Goal: Check status: Check status

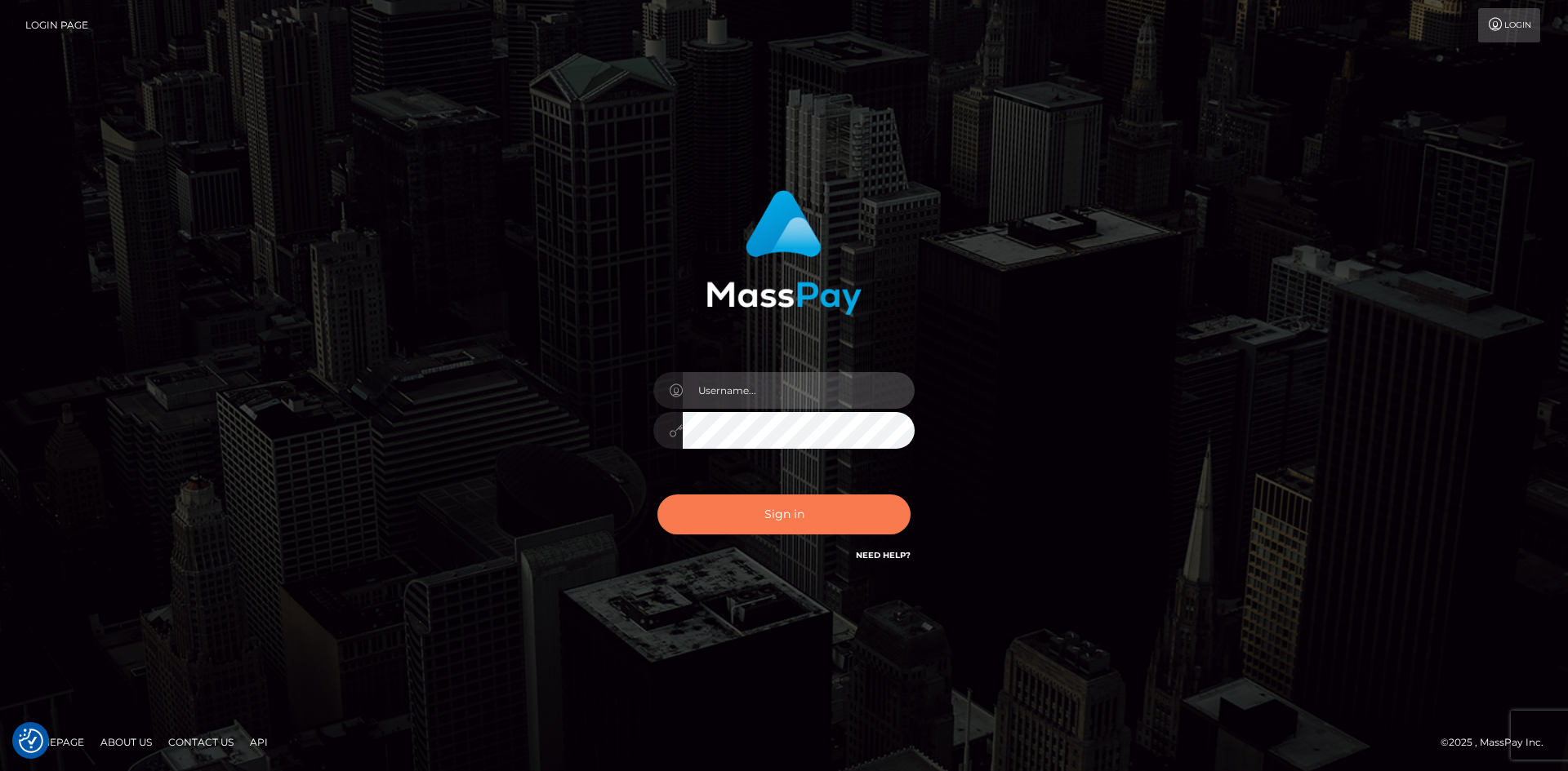
type input "[PERSON_NAME].[PERSON_NAME]"
click at [763, 512] on button "Sign in" at bounding box center [784, 515] width 253 height 40
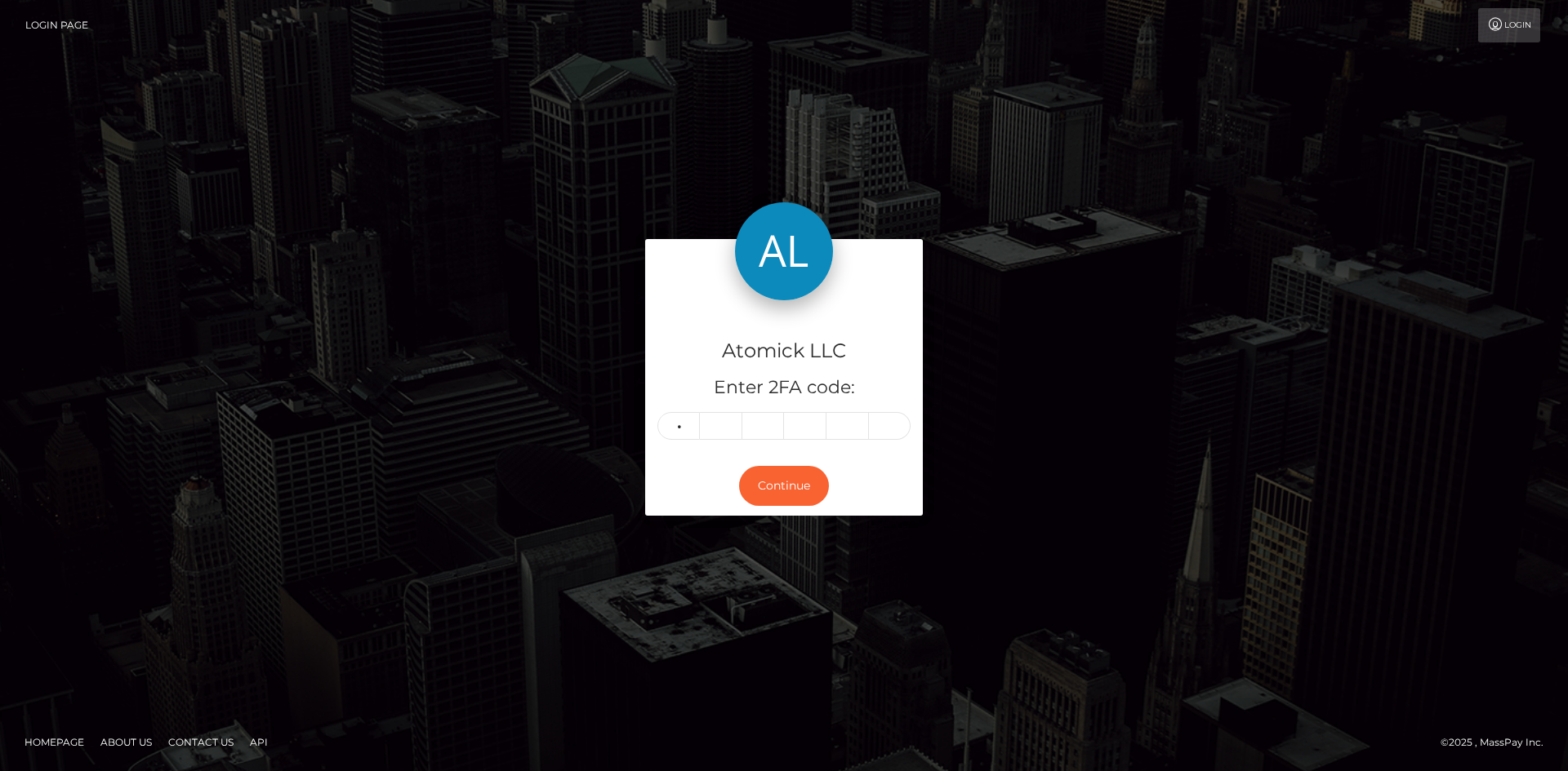
type input "7"
type input "9"
type input "0"
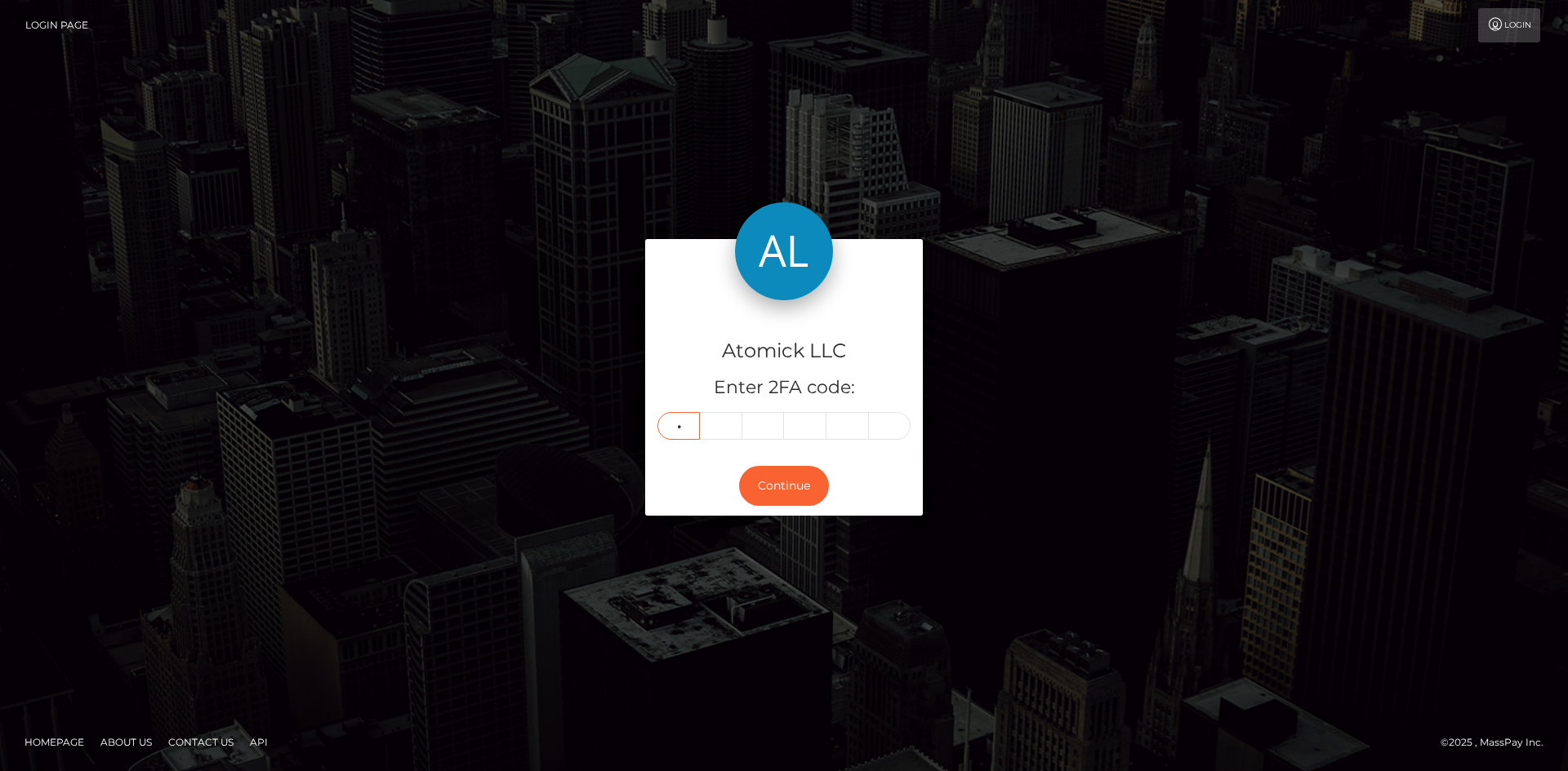
type input "3"
type input "6"
type input "7"
type input "0"
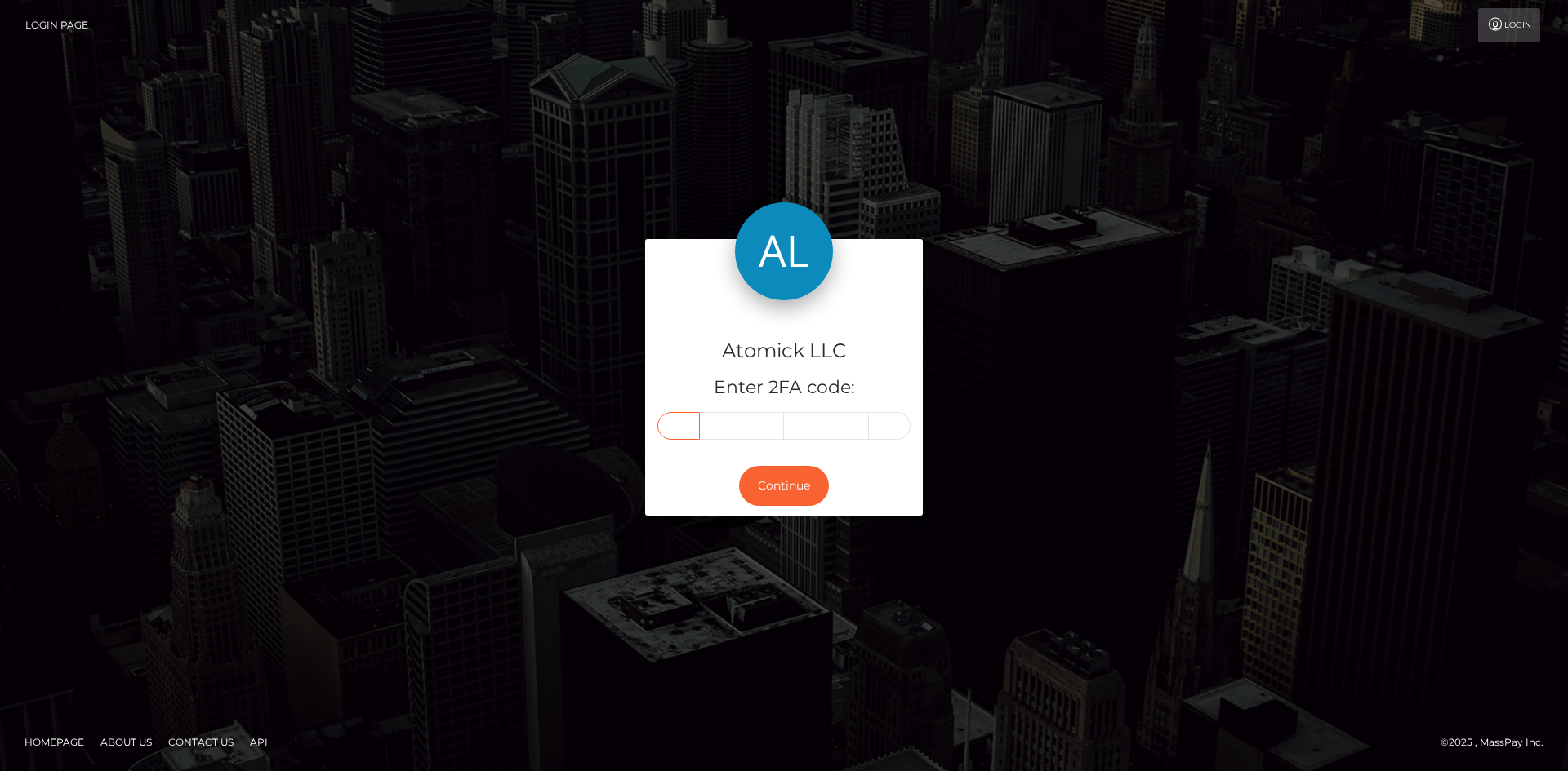
type input "3"
type input "6"
type input "7"
type input "3"
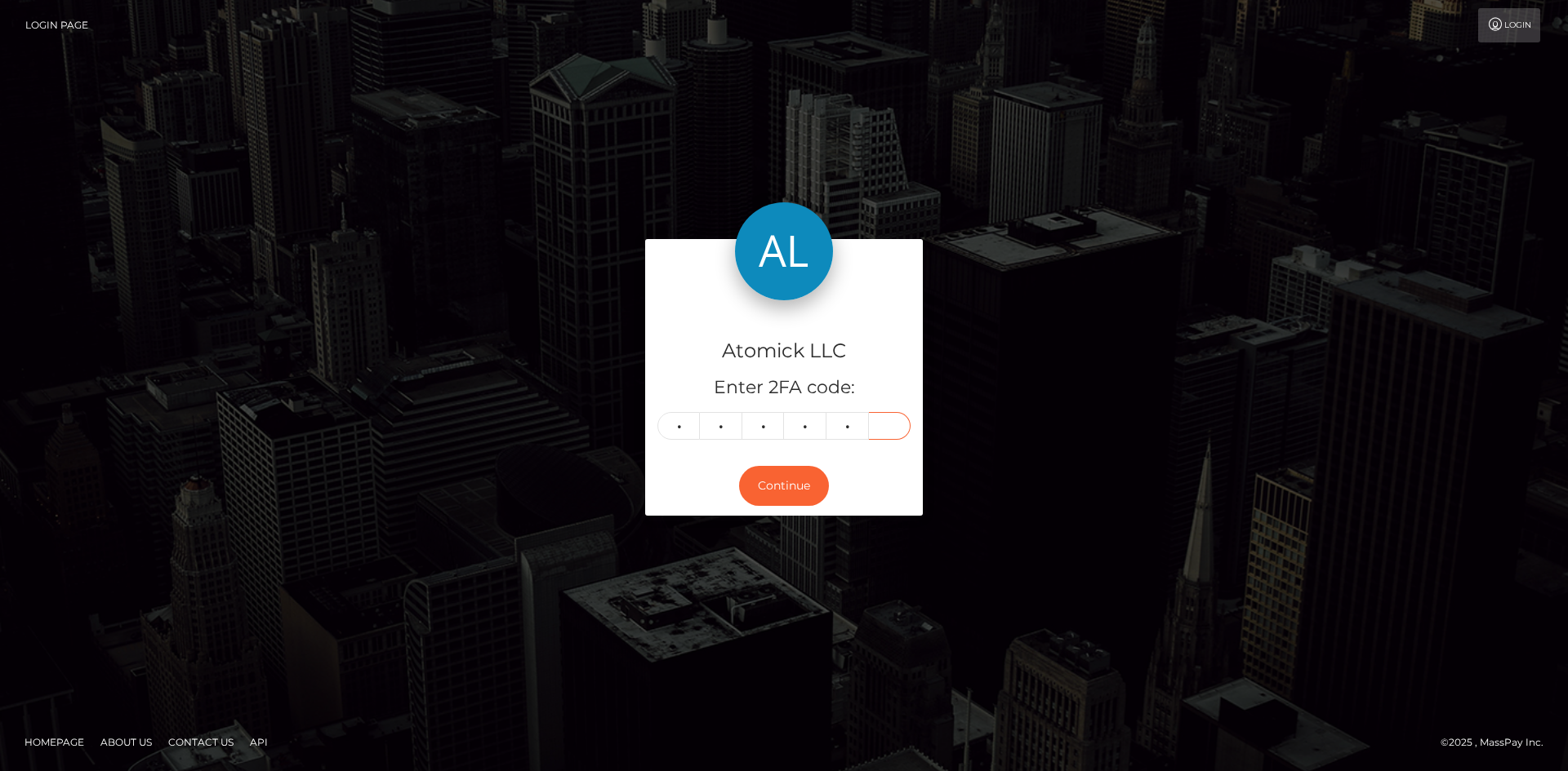
type input "0"
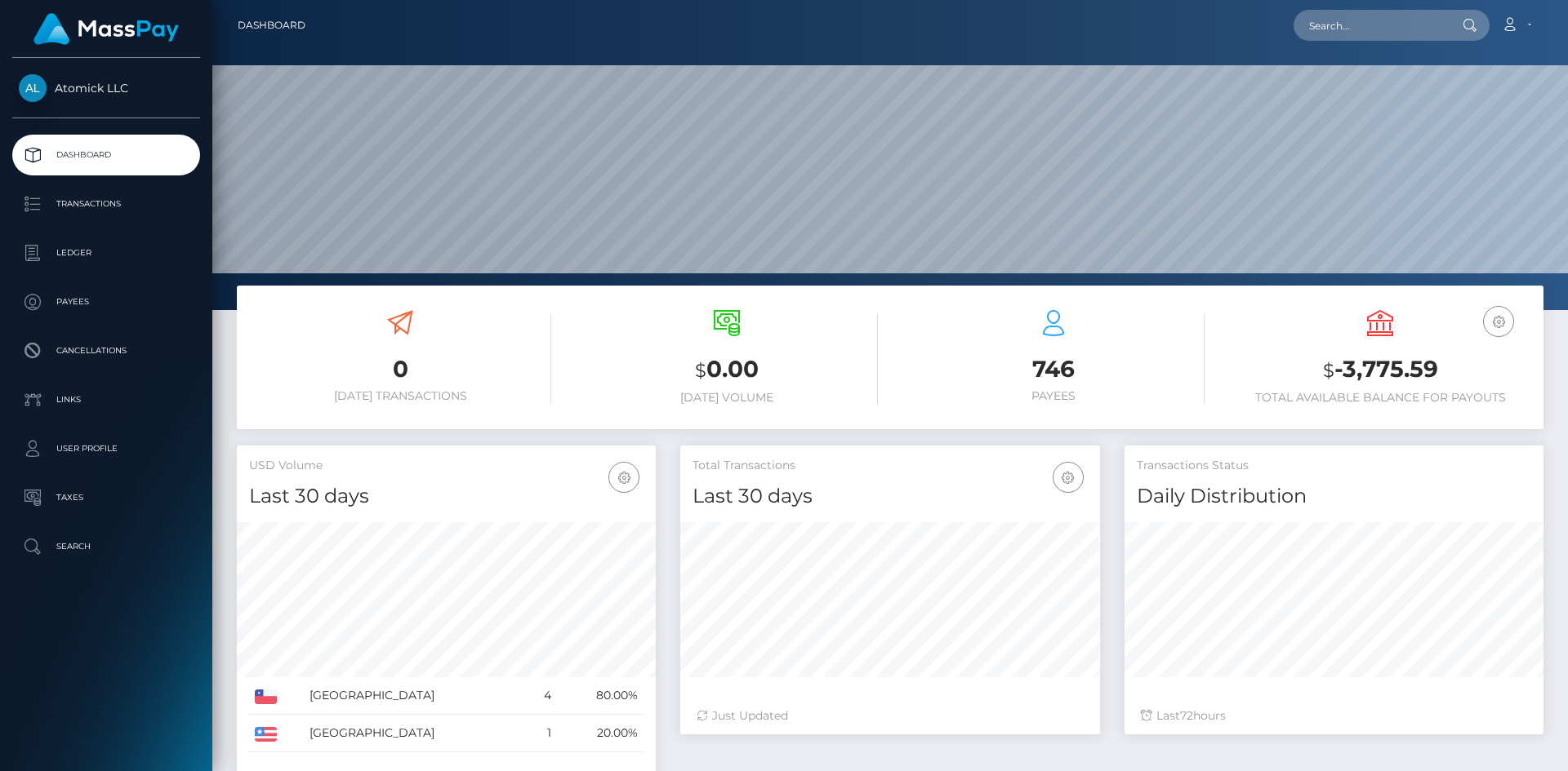
scroll to position [290, 420]
click at [65, 260] on p "Ledger" at bounding box center [106, 252] width 174 height 25
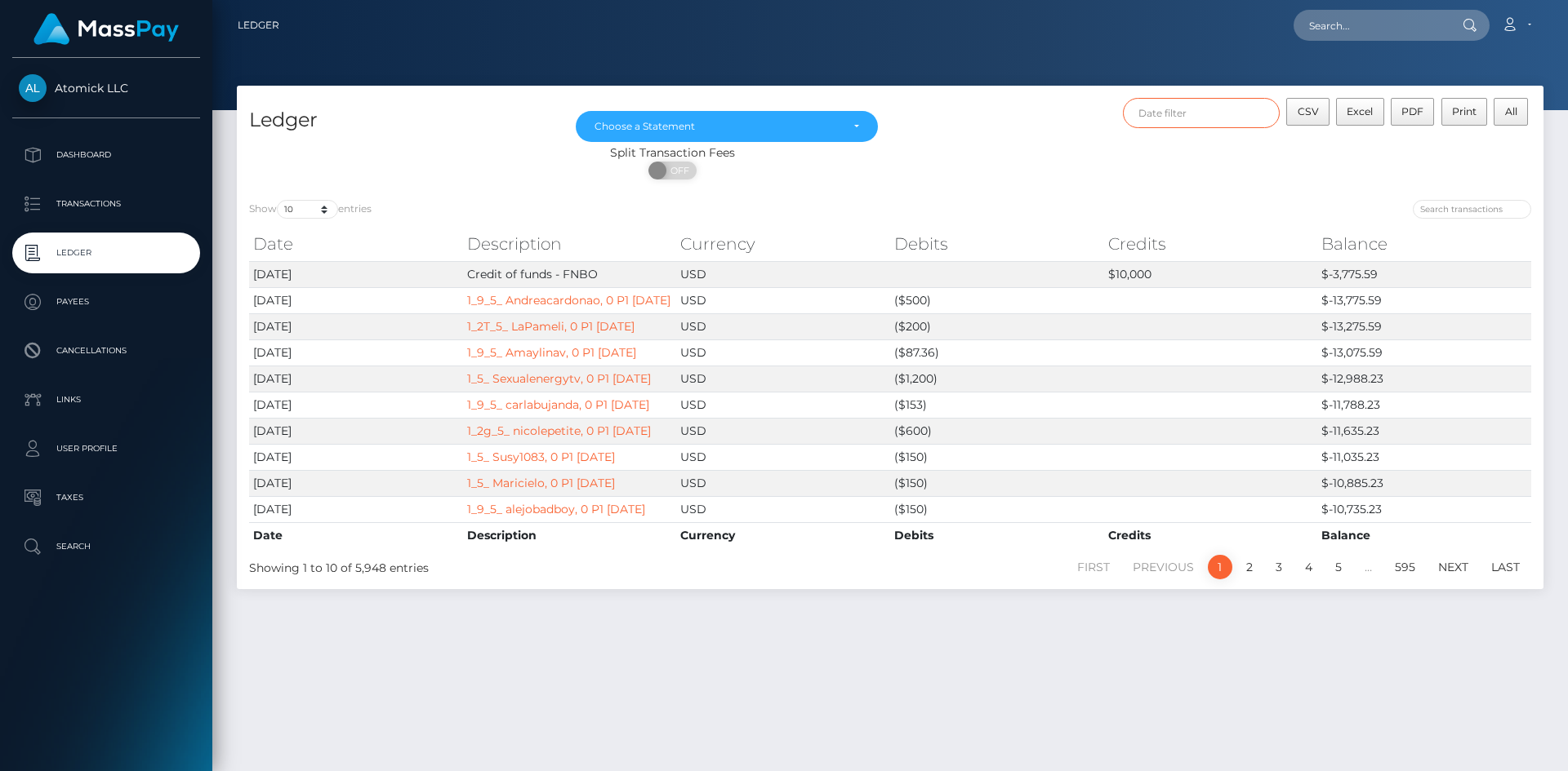
click at [1190, 124] on input "text" at bounding box center [1201, 113] width 157 height 30
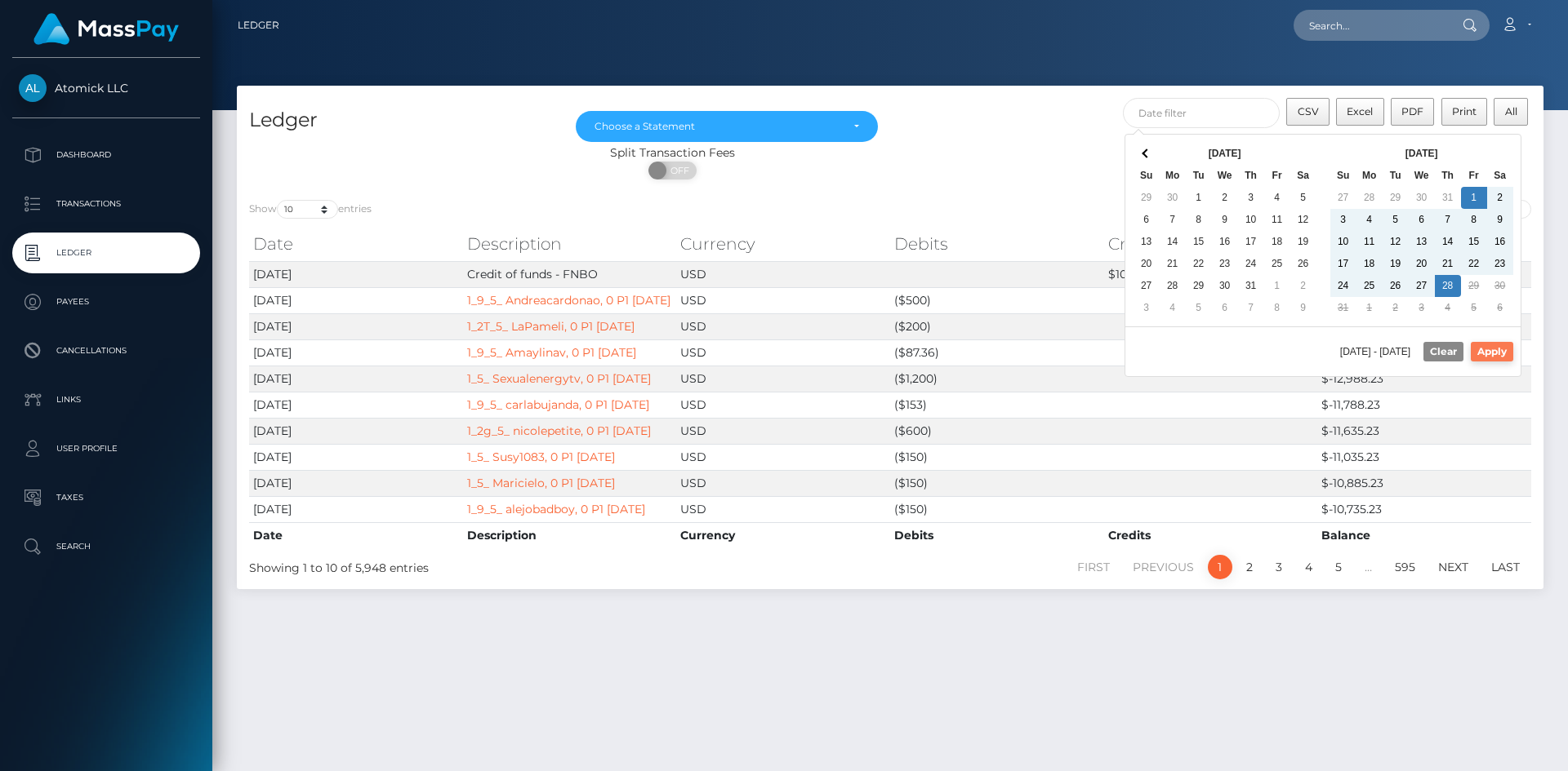
click at [1489, 351] on button "Apply" at bounding box center [1492, 352] width 43 height 20
type input "08/01/2025 - 08/28/2025"
